Goal: Information Seeking & Learning: Learn about a topic

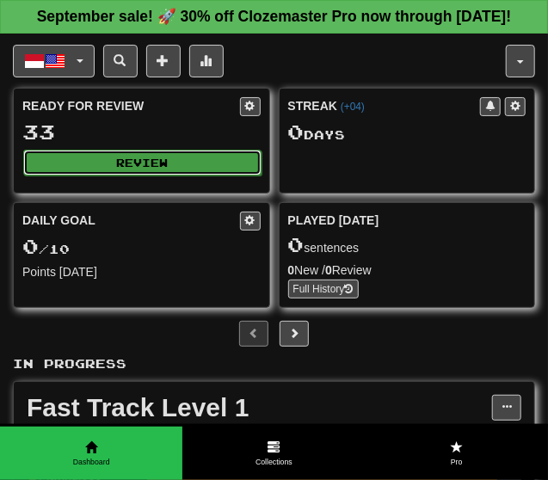
click at [169, 175] on button "Review" at bounding box center [142, 163] width 238 height 26
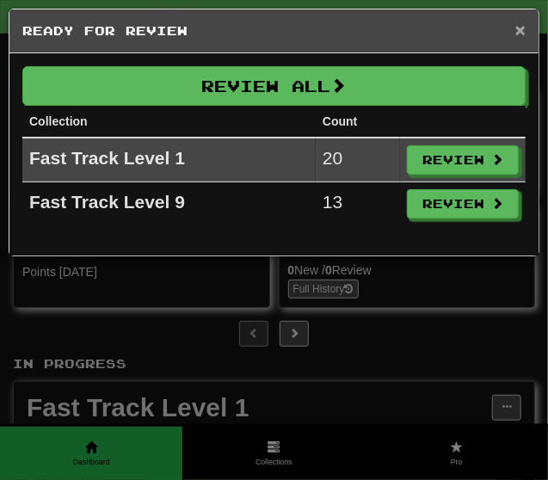
click at [525, 23] on span "×" at bounding box center [520, 30] width 10 height 20
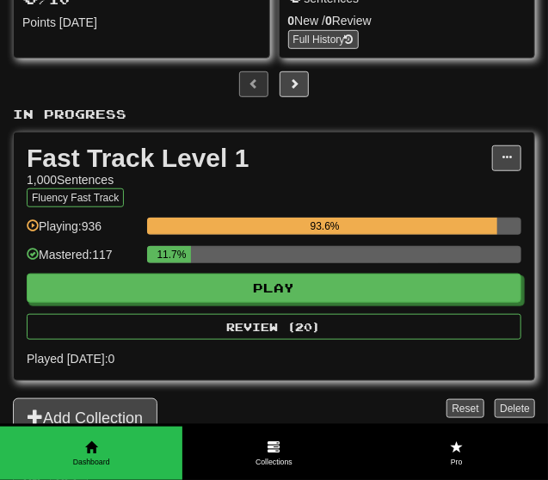
scroll to position [249, 0]
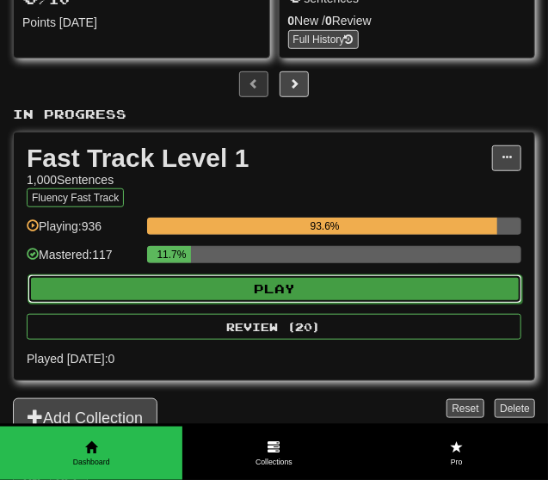
click at [259, 304] on button "Play" at bounding box center [275, 288] width 494 height 29
select select "**"
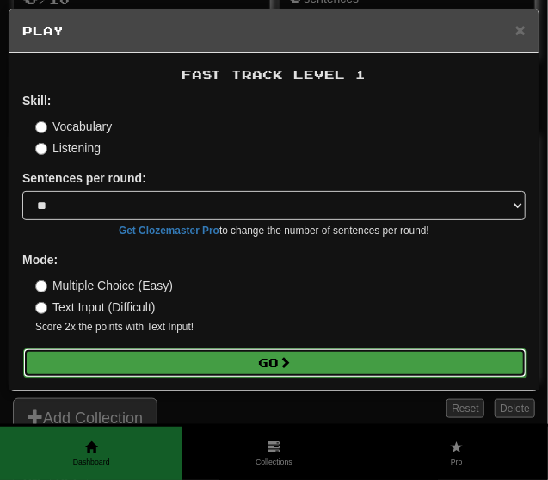
click at [261, 353] on button "Go" at bounding box center [274, 362] width 503 height 29
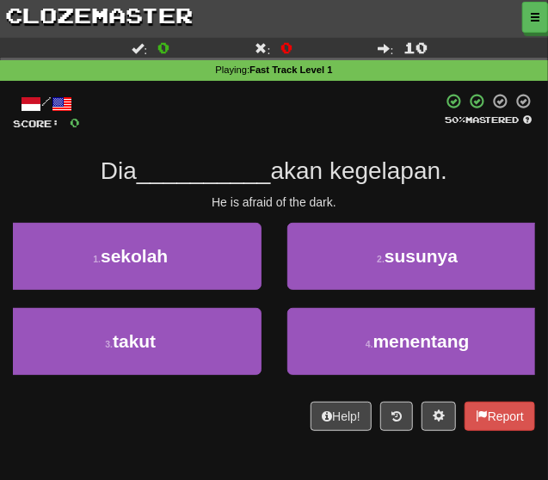
click at [264, 352] on div "3 . takut" at bounding box center [130, 350] width 287 height 85
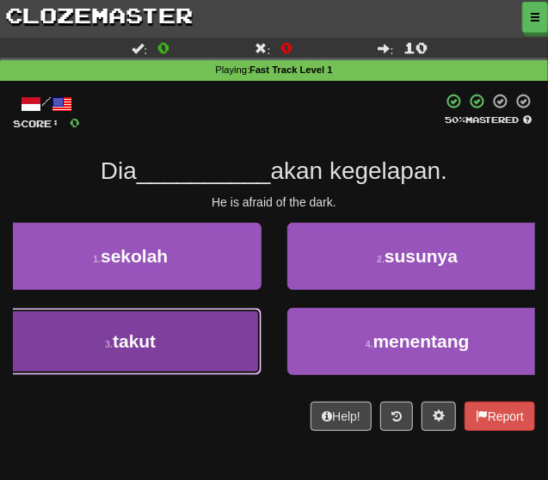
click at [244, 353] on button "3 . takut" at bounding box center [130, 341] width 261 height 67
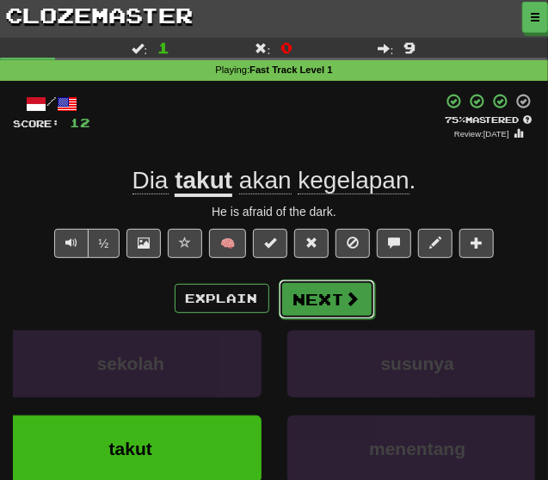
click at [307, 306] on button "Next" at bounding box center [327, 299] width 96 height 40
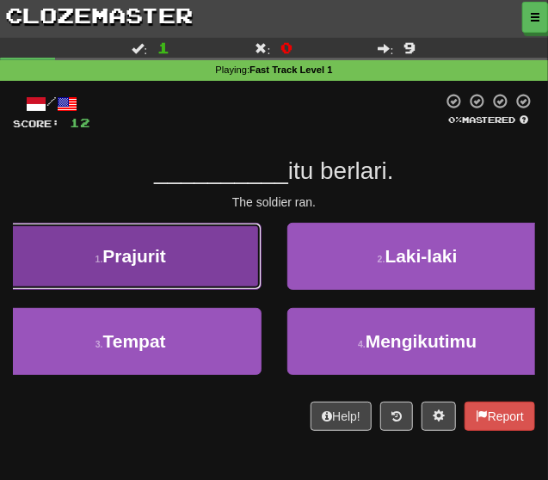
click at [218, 279] on button "1 . Prajurit" at bounding box center [130, 256] width 261 height 67
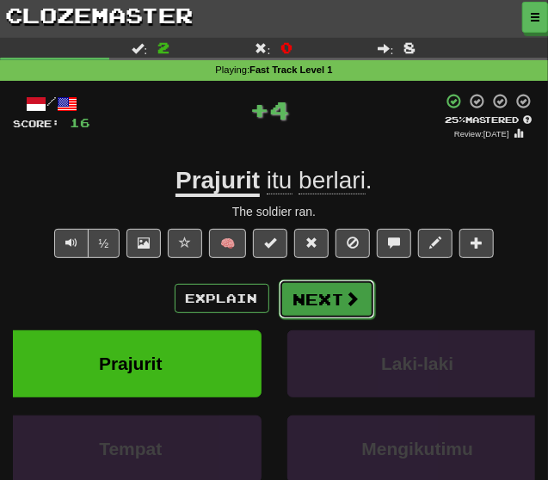
click at [310, 300] on button "Next" at bounding box center [327, 299] width 96 height 40
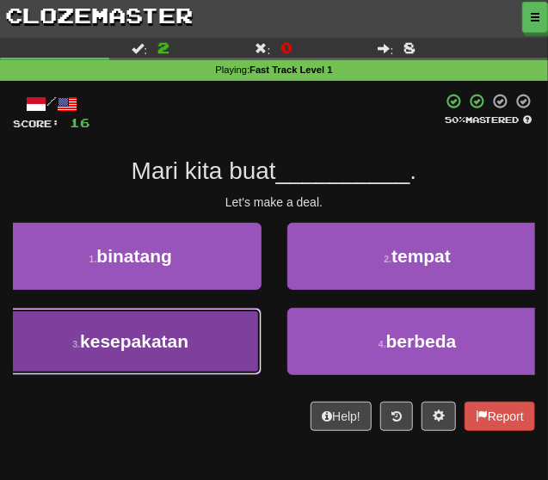
click at [212, 347] on button "3 . kesepakatan" at bounding box center [130, 341] width 261 height 67
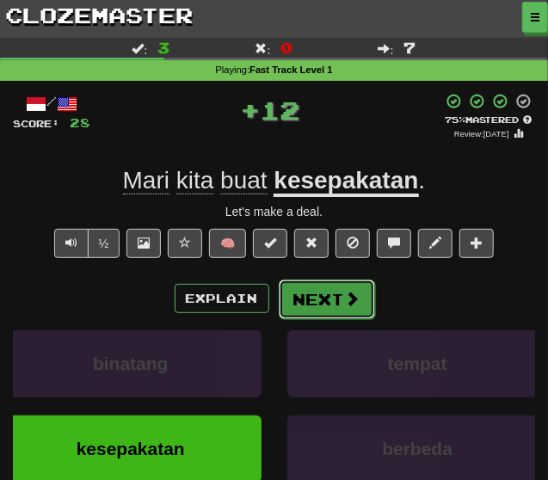
click at [297, 302] on button "Next" at bounding box center [327, 299] width 96 height 40
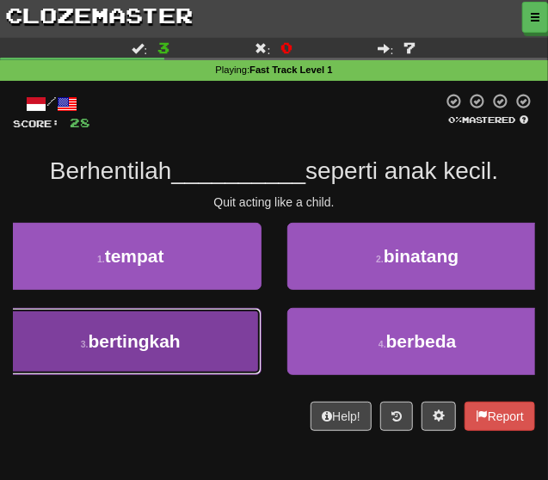
click at [236, 322] on button "3 . bertingkah" at bounding box center [130, 341] width 261 height 67
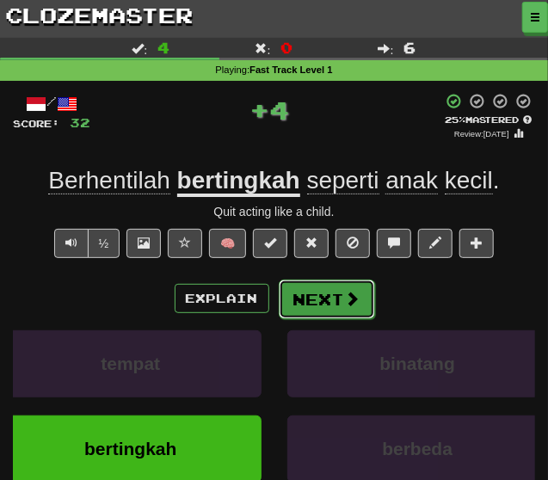
click at [313, 294] on button "Next" at bounding box center [327, 299] width 96 height 40
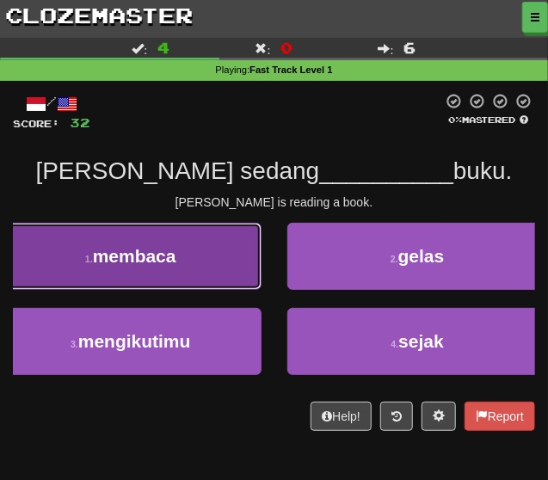
click at [204, 286] on button "1 . membaca" at bounding box center [130, 256] width 261 height 67
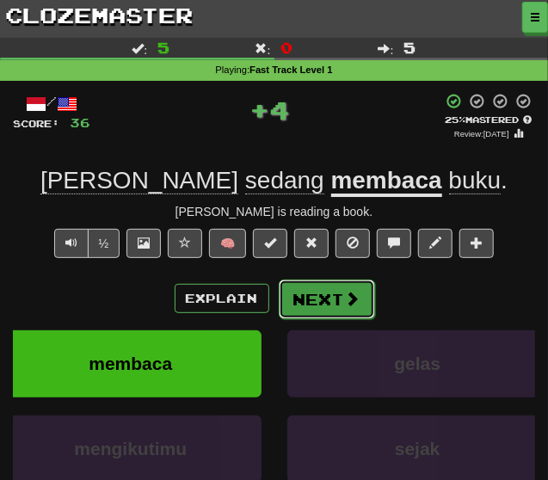
click at [301, 288] on button "Next" at bounding box center [327, 299] width 96 height 40
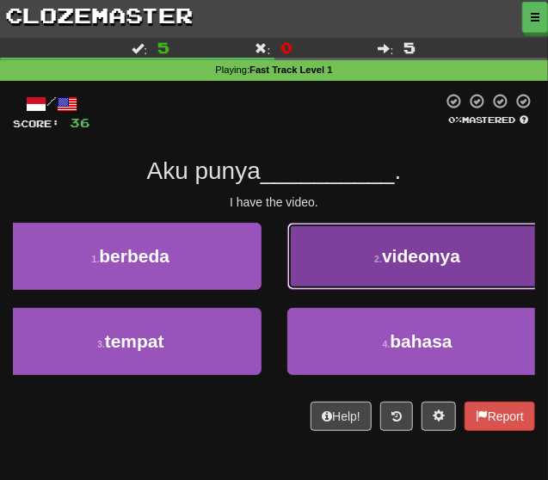
click at [308, 281] on button "2 . videonya" at bounding box center [417, 256] width 261 height 67
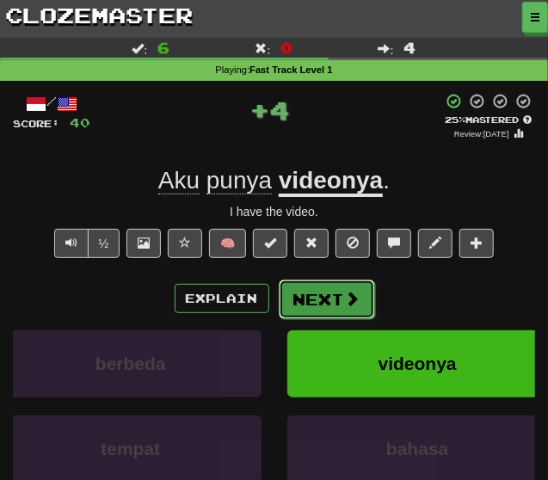
click at [291, 288] on button "Next" at bounding box center [327, 299] width 96 height 40
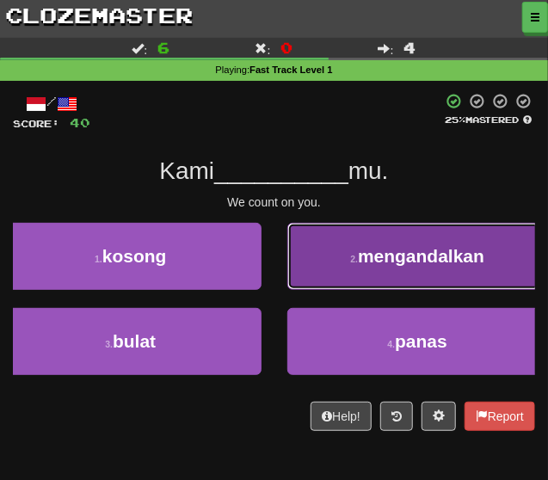
click at [345, 273] on button "2 . mengandalkan" at bounding box center [417, 256] width 261 height 67
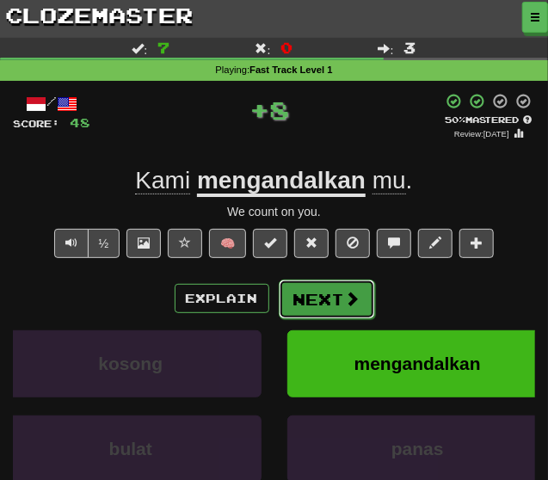
click at [336, 293] on button "Next" at bounding box center [327, 299] width 96 height 40
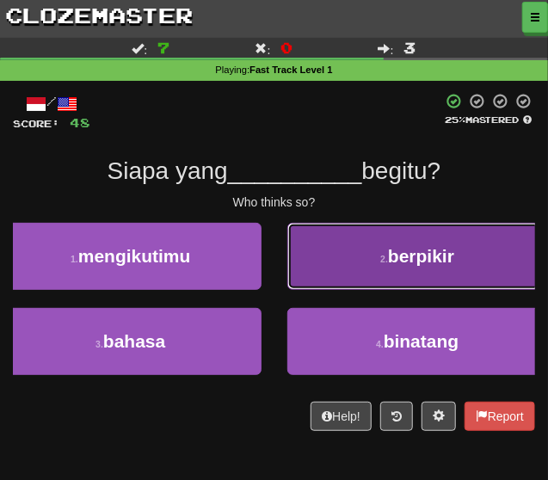
click at [335, 262] on button "2 . berpikir" at bounding box center [417, 256] width 261 height 67
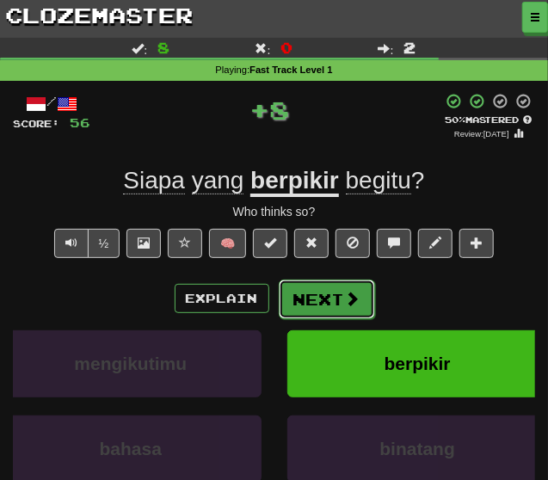
click at [328, 287] on button "Next" at bounding box center [327, 299] width 96 height 40
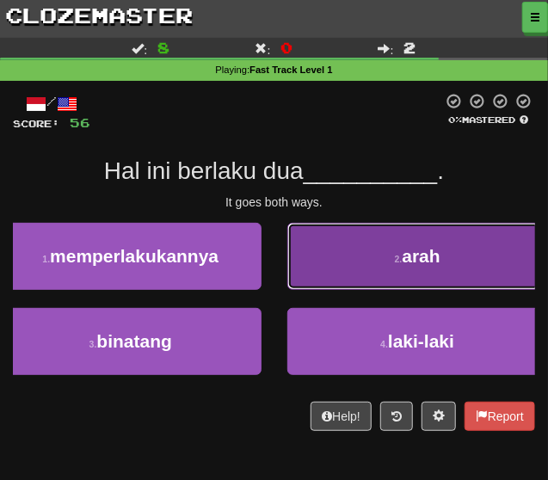
click at [329, 286] on button "2 . arah" at bounding box center [417, 256] width 261 height 67
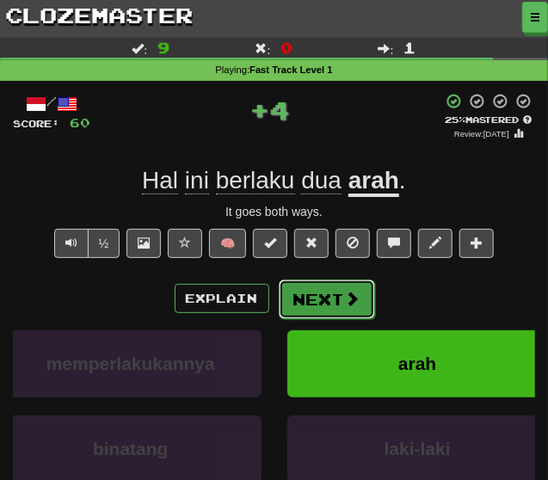
click at [329, 287] on button "Next" at bounding box center [327, 299] width 96 height 40
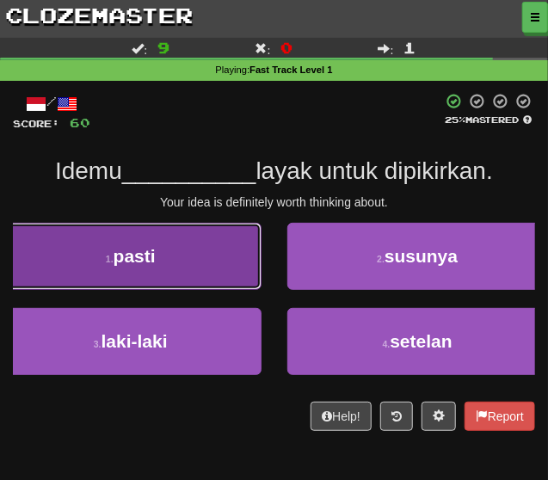
click at [243, 290] on button "1 . pasti" at bounding box center [130, 256] width 261 height 67
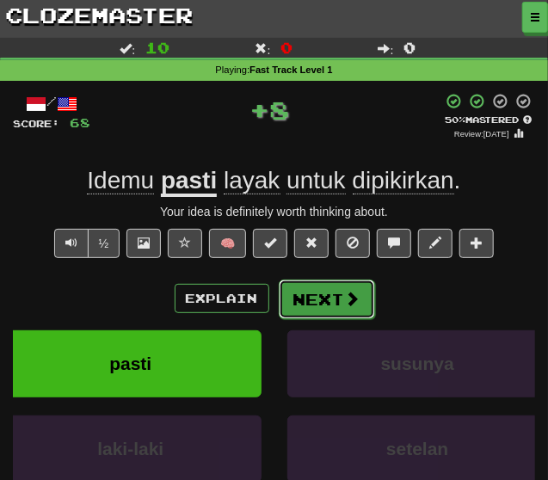
click at [301, 286] on button "Next" at bounding box center [327, 299] width 96 height 40
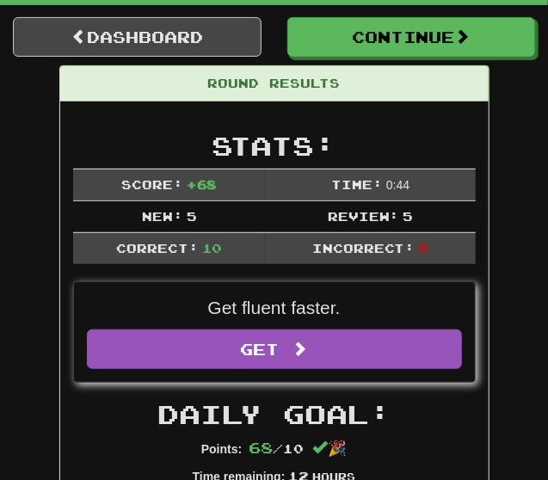
scroll to position [140, 0]
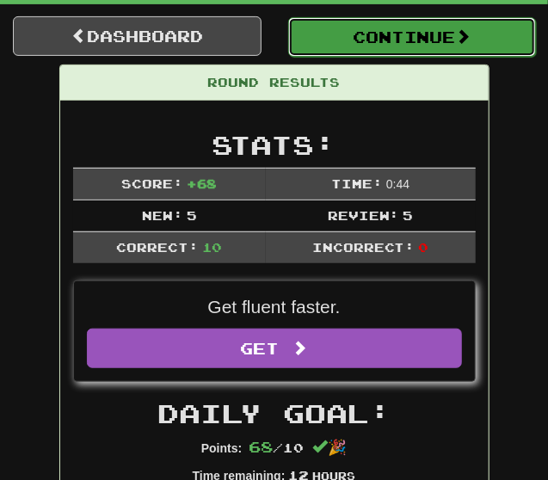
click at [388, 46] on button "Continue" at bounding box center [412, 37] width 249 height 40
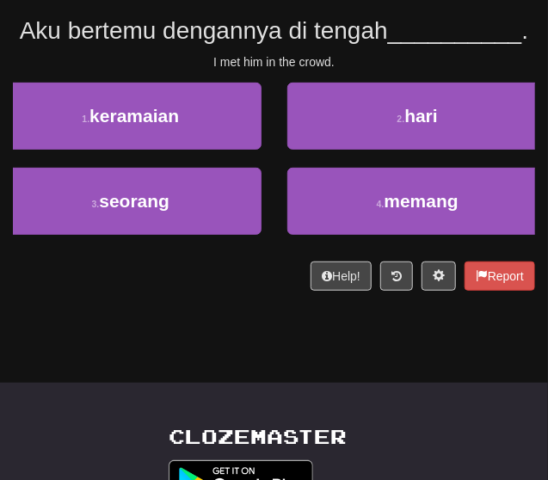
scroll to position [0, 0]
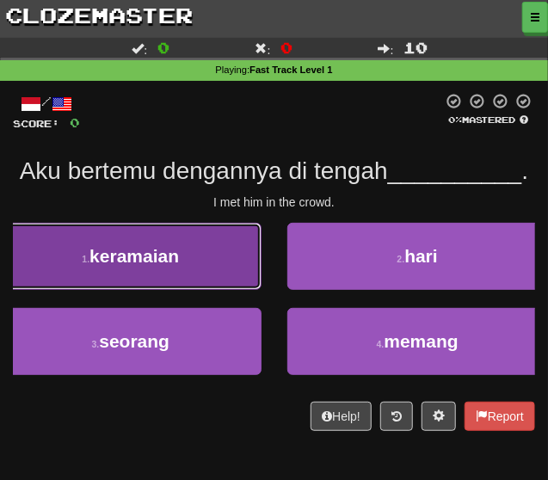
click at [233, 272] on button "1 . keramaian" at bounding box center [130, 256] width 261 height 67
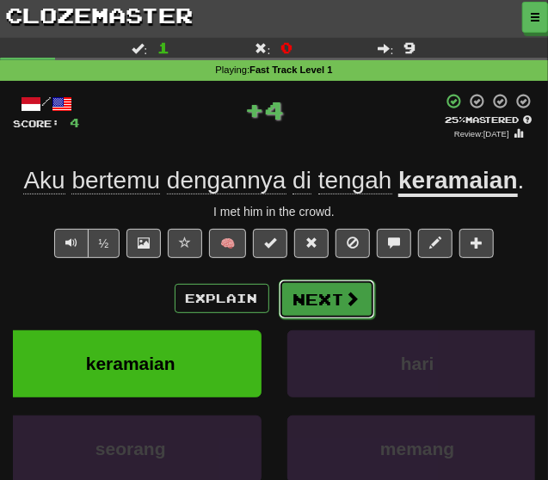
click at [332, 295] on button "Next" at bounding box center [327, 299] width 96 height 40
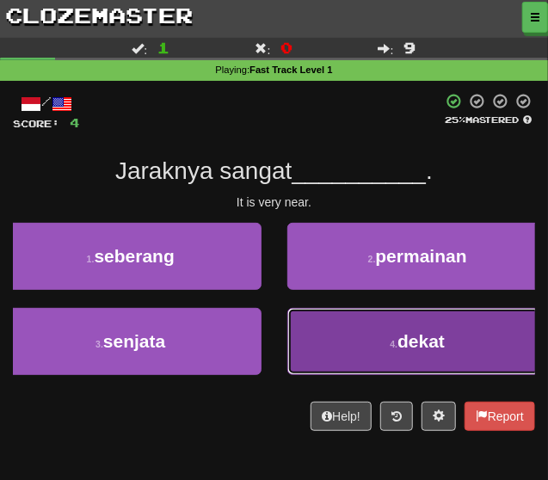
click at [353, 336] on button "4 . dekat" at bounding box center [417, 341] width 261 height 67
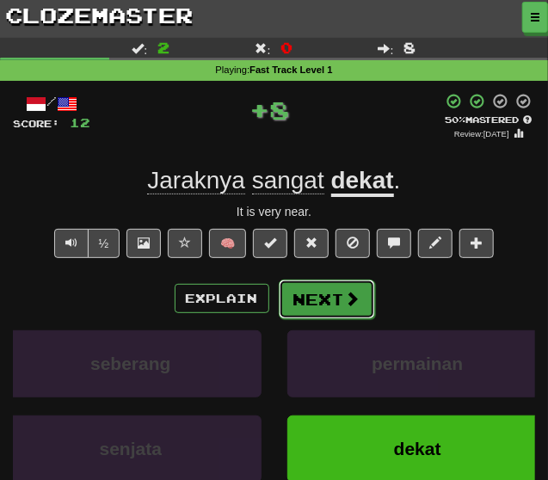
click at [357, 304] on span at bounding box center [352, 298] width 15 height 15
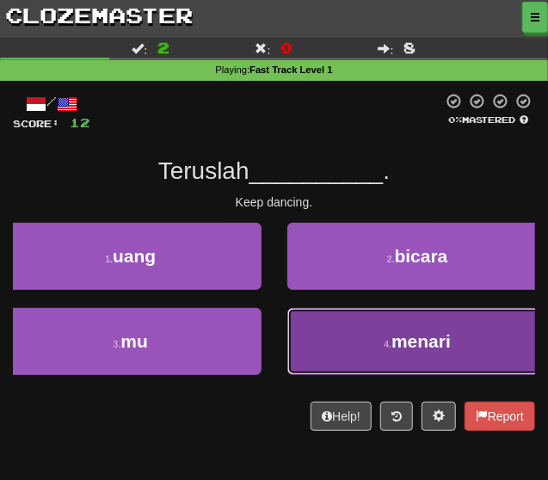
click at [345, 317] on button "4 . menari" at bounding box center [417, 341] width 261 height 67
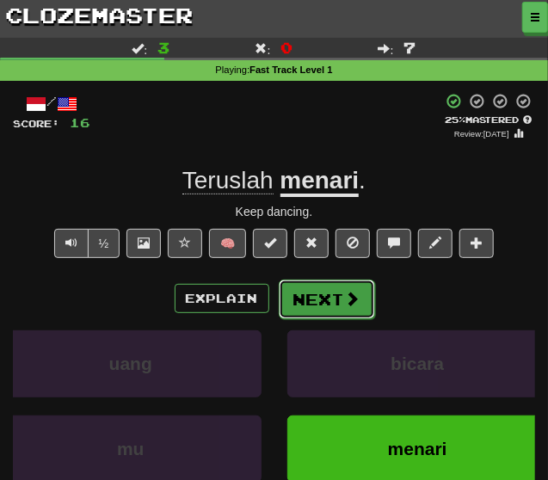
click at [340, 292] on button "Next" at bounding box center [327, 299] width 96 height 40
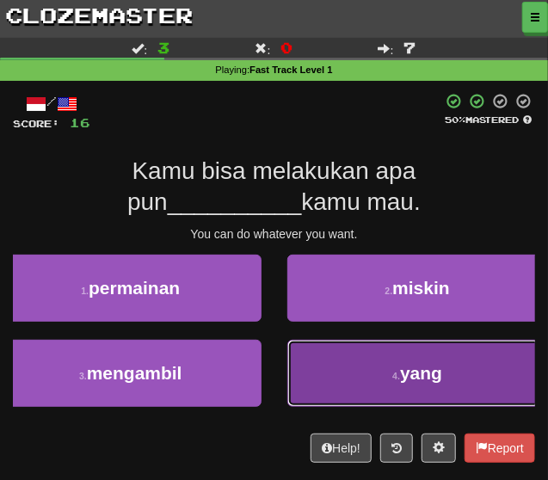
click at [362, 352] on button "4 . yang" at bounding box center [417, 373] width 261 height 67
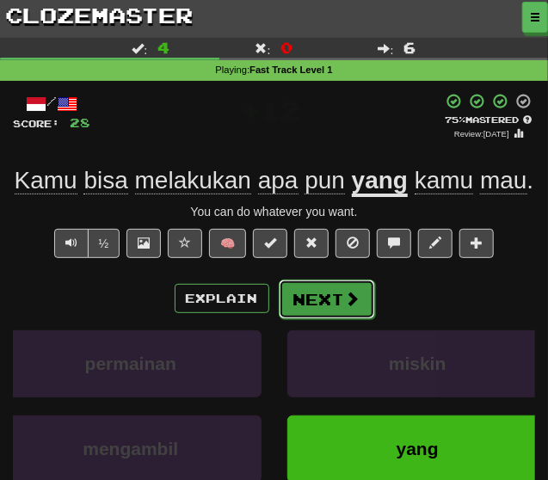
click at [348, 304] on span at bounding box center [352, 298] width 15 height 15
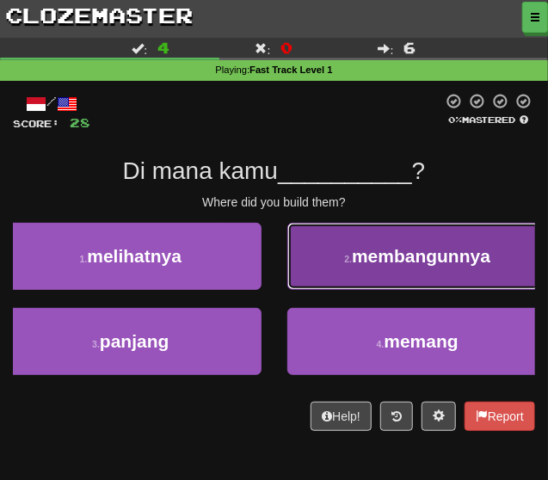
click at [345, 287] on button "2 . membangunnya" at bounding box center [417, 256] width 261 height 67
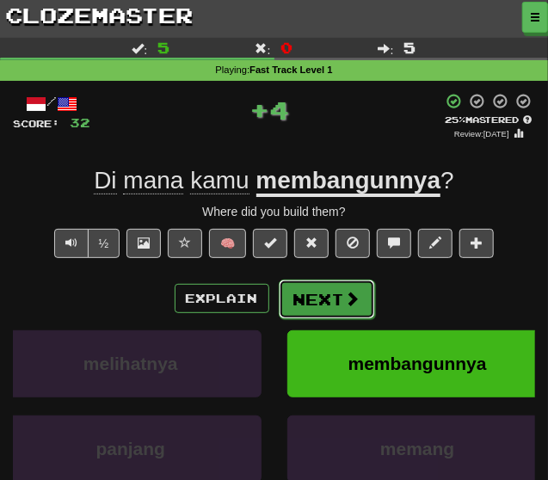
click at [345, 291] on span at bounding box center [352, 298] width 15 height 15
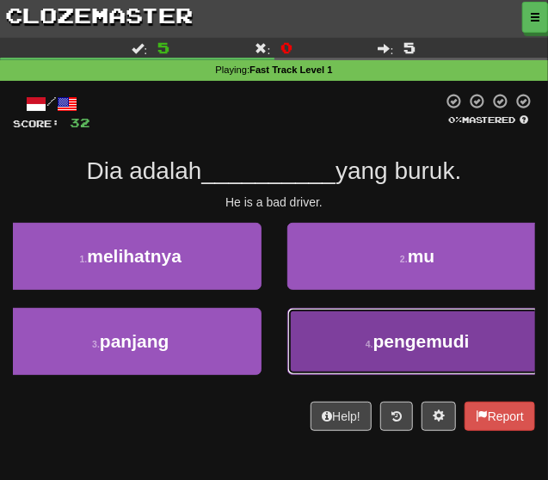
click at [350, 324] on button "4 . pengemudi" at bounding box center [417, 341] width 261 height 67
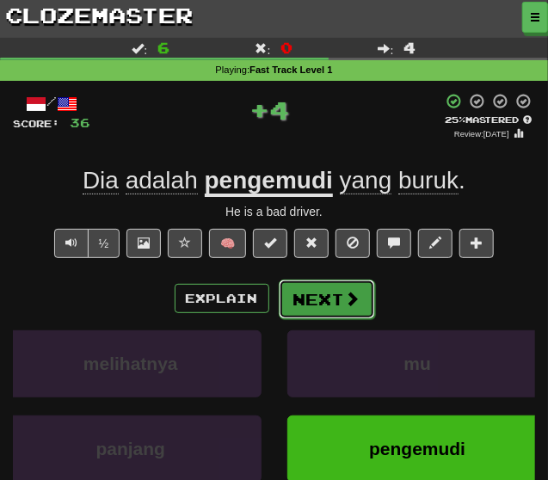
click at [339, 301] on button "Next" at bounding box center [327, 299] width 96 height 40
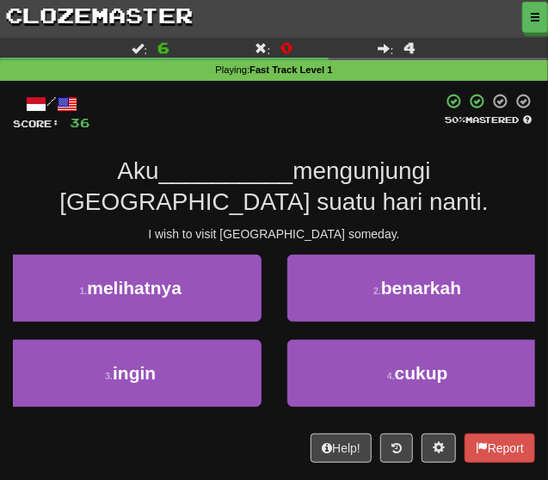
click at [265, 360] on div "3 . ingin" at bounding box center [130, 382] width 287 height 85
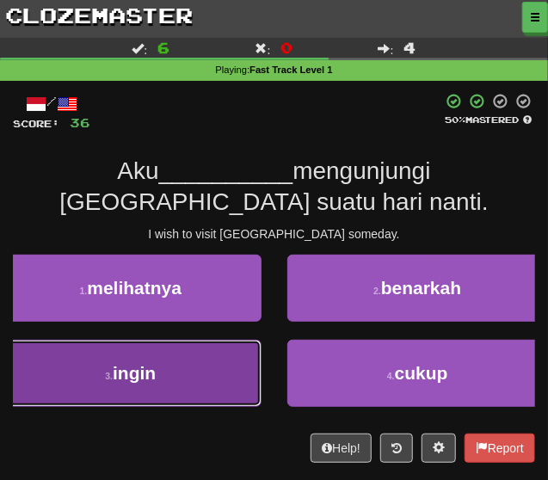
click at [243, 360] on button "3 . ingin" at bounding box center [130, 373] width 261 height 67
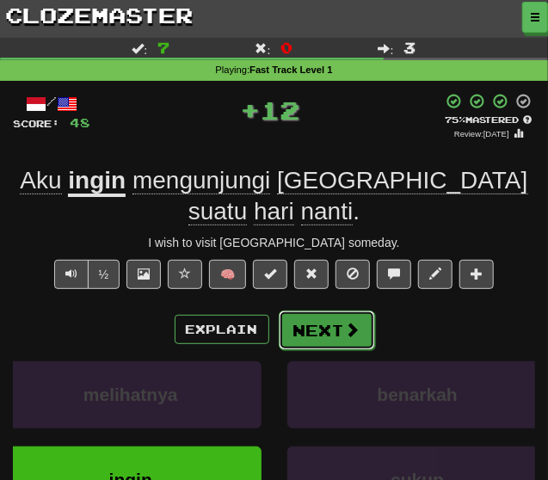
click at [324, 310] on button "Next" at bounding box center [327, 330] width 96 height 40
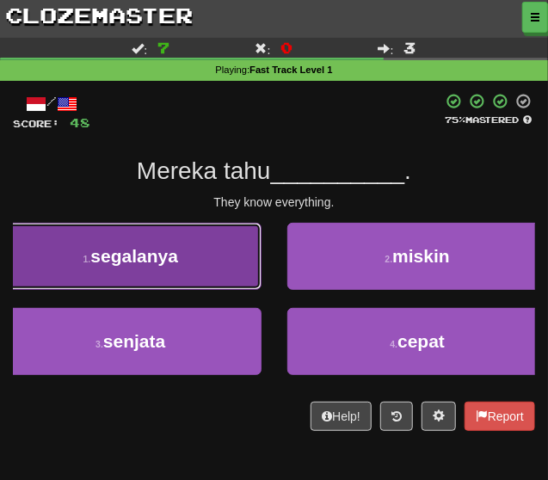
click at [244, 264] on button "1 . segalanya" at bounding box center [130, 256] width 261 height 67
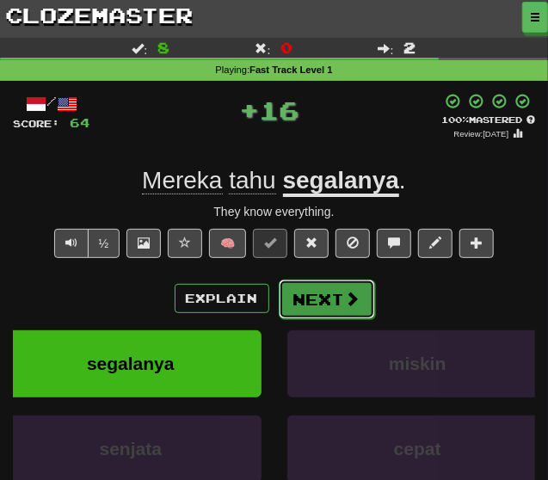
click at [333, 283] on button "Next" at bounding box center [327, 299] width 96 height 40
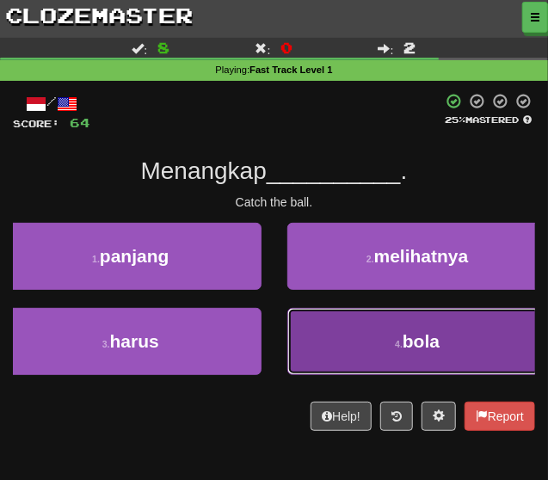
click at [353, 315] on button "4 . bola" at bounding box center [417, 341] width 261 height 67
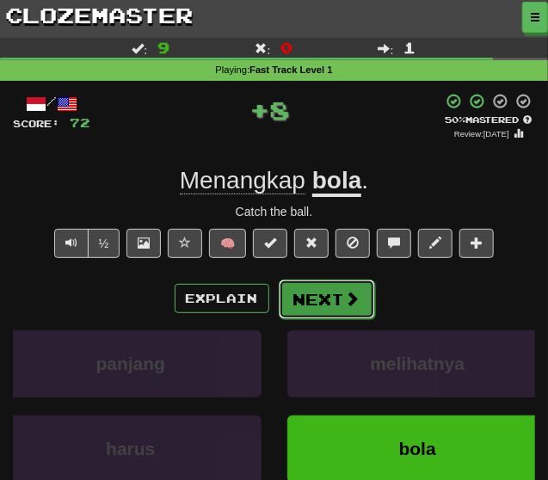
click at [352, 298] on span at bounding box center [352, 298] width 15 height 15
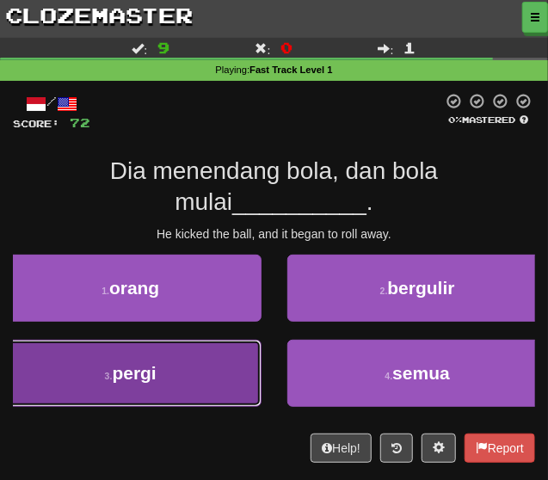
click at [243, 348] on button "3 . pergi" at bounding box center [130, 373] width 261 height 67
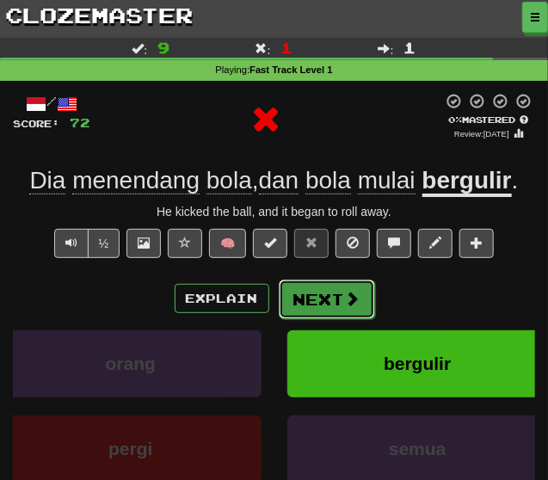
click at [310, 313] on button "Next" at bounding box center [327, 299] width 96 height 40
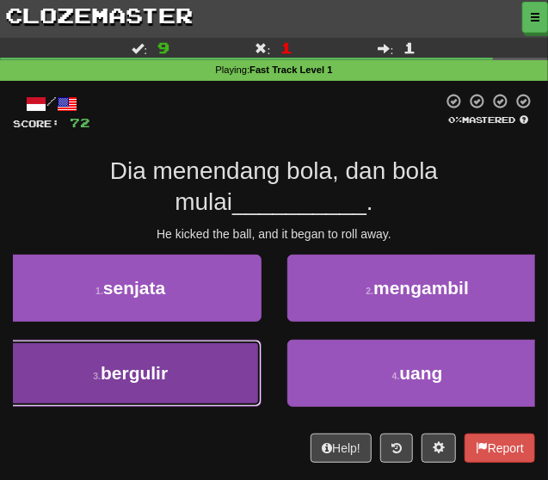
click at [228, 347] on button "3 . bergulir" at bounding box center [130, 373] width 261 height 67
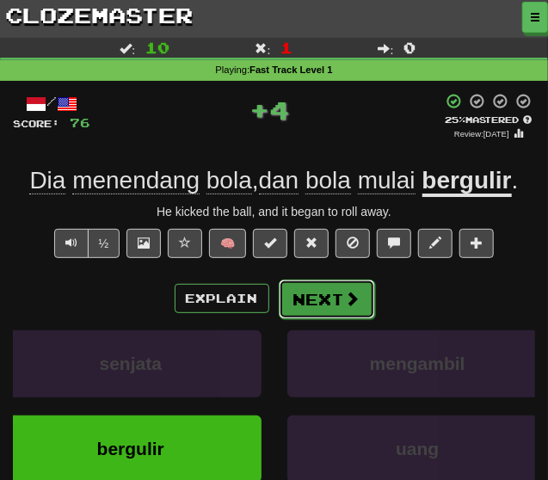
click at [282, 309] on button "Next" at bounding box center [327, 299] width 96 height 40
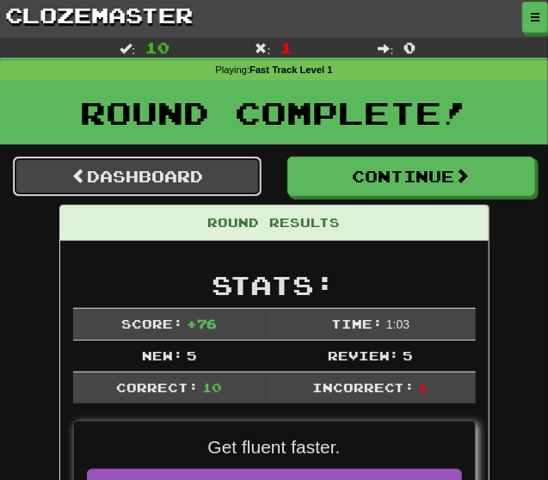
click at [208, 175] on link "Dashboard" at bounding box center [137, 177] width 249 height 40
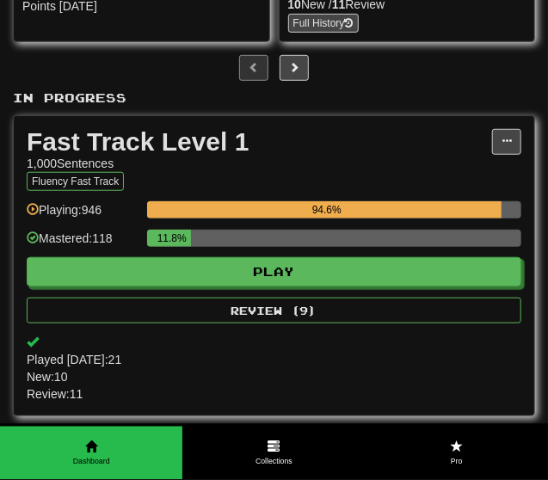
scroll to position [267, 0]
